Goal: Navigation & Orientation: Go to known website

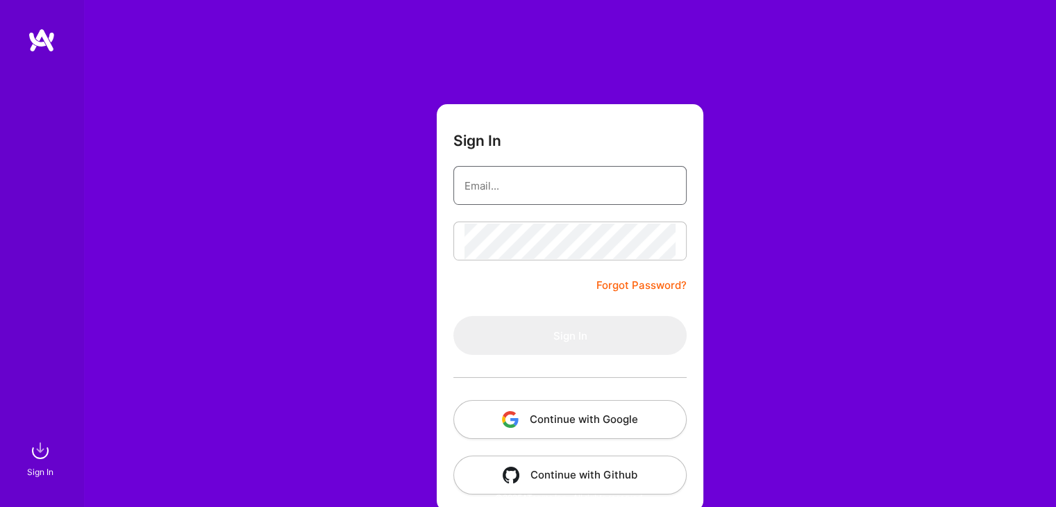
type input "[EMAIL_ADDRESS][DOMAIN_NAME]"
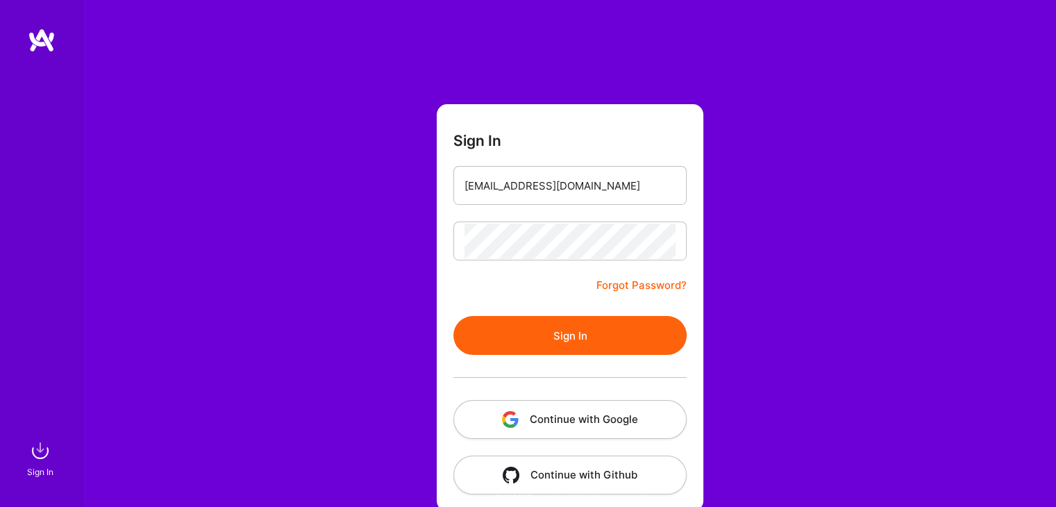
click at [519, 320] on button "Sign In" at bounding box center [569, 335] width 233 height 39
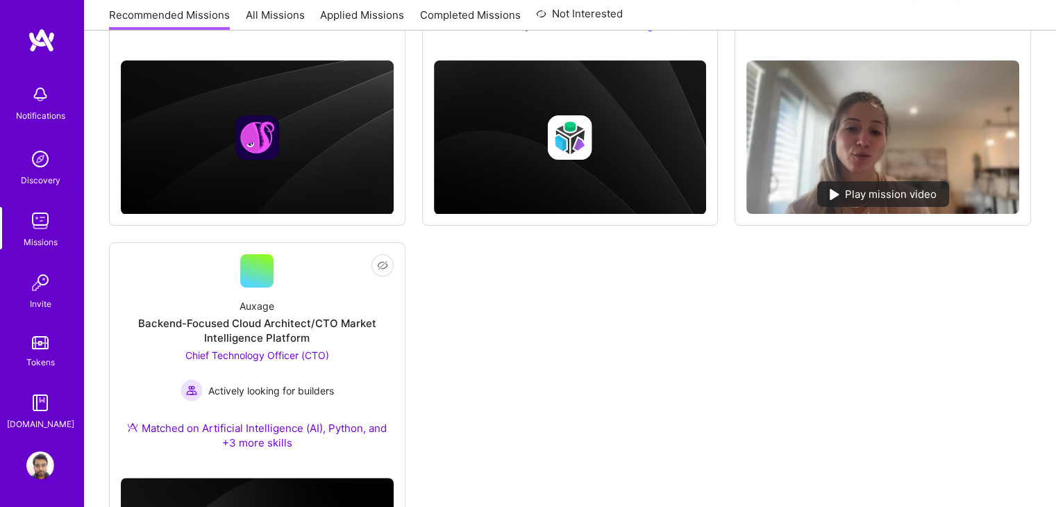
scroll to position [396, 0]
